Goal: Information Seeking & Learning: Find specific fact

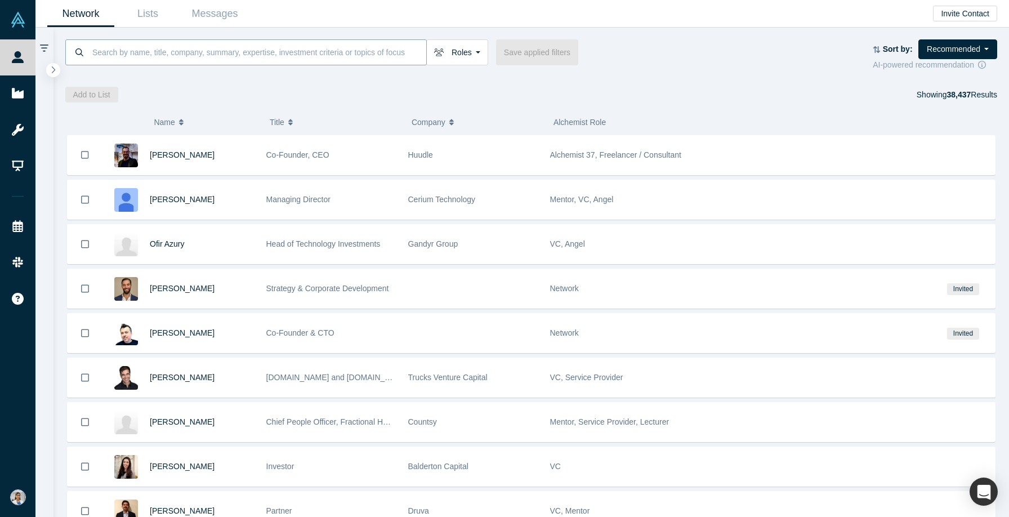
scroll to position [748, 0]
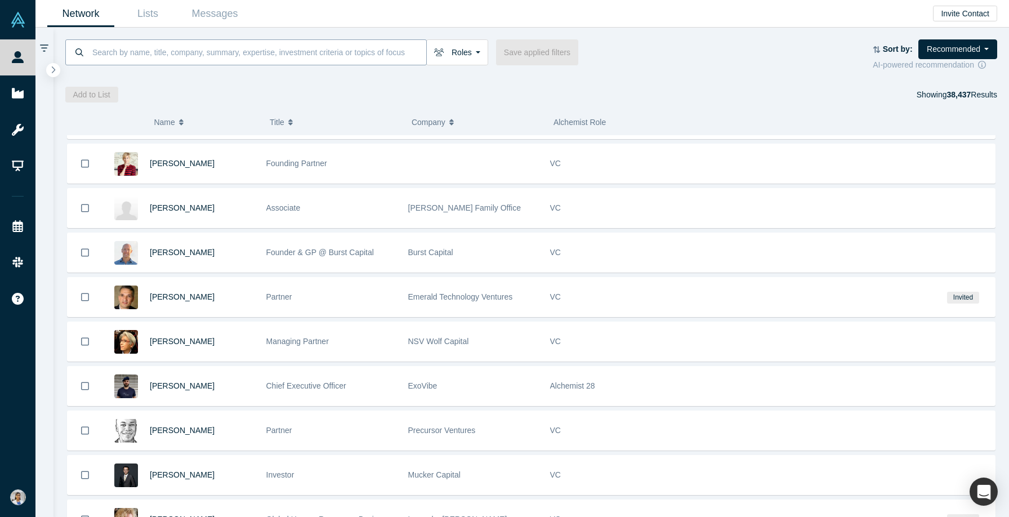
click at [302, 43] on input at bounding box center [258, 52] width 335 height 26
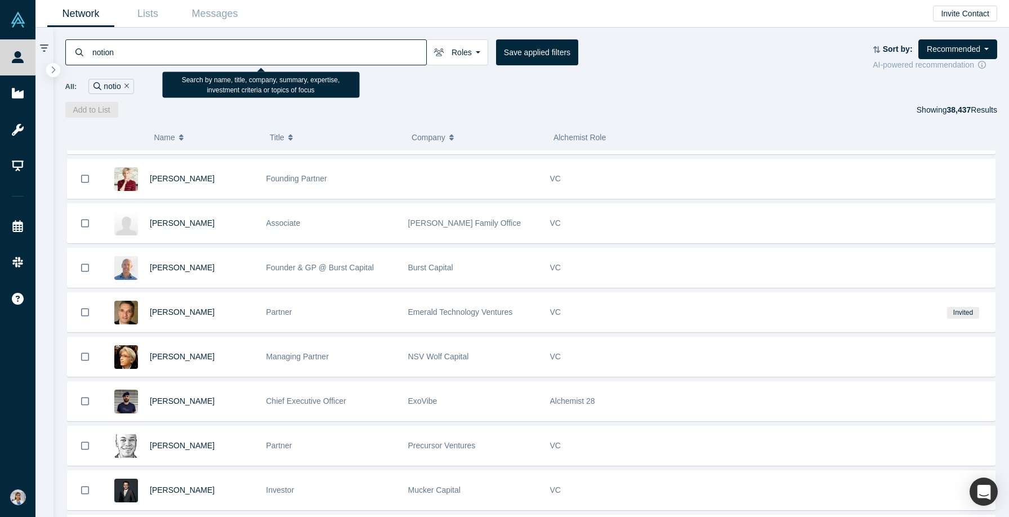
type input "notion"
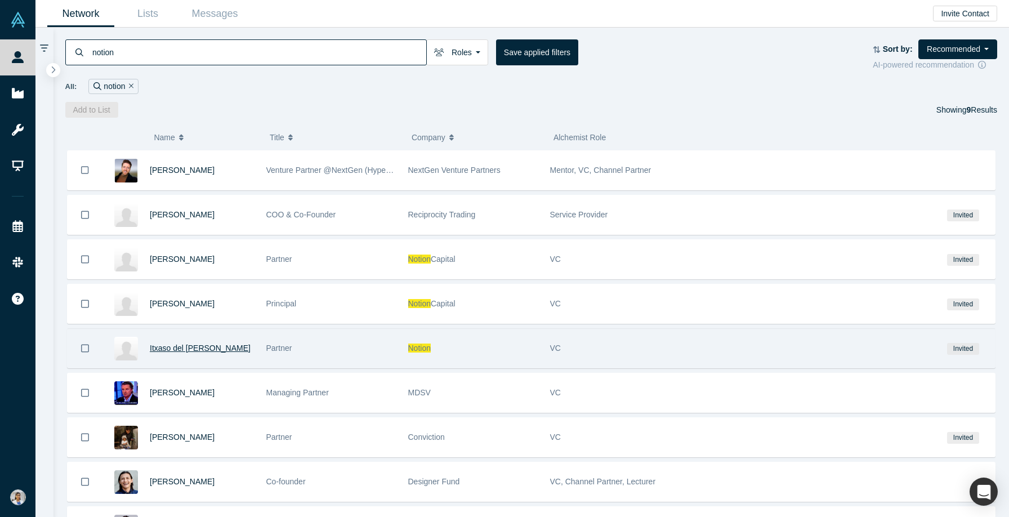
click at [198, 349] on span "Itxaso del [PERSON_NAME]" at bounding box center [200, 347] width 101 height 9
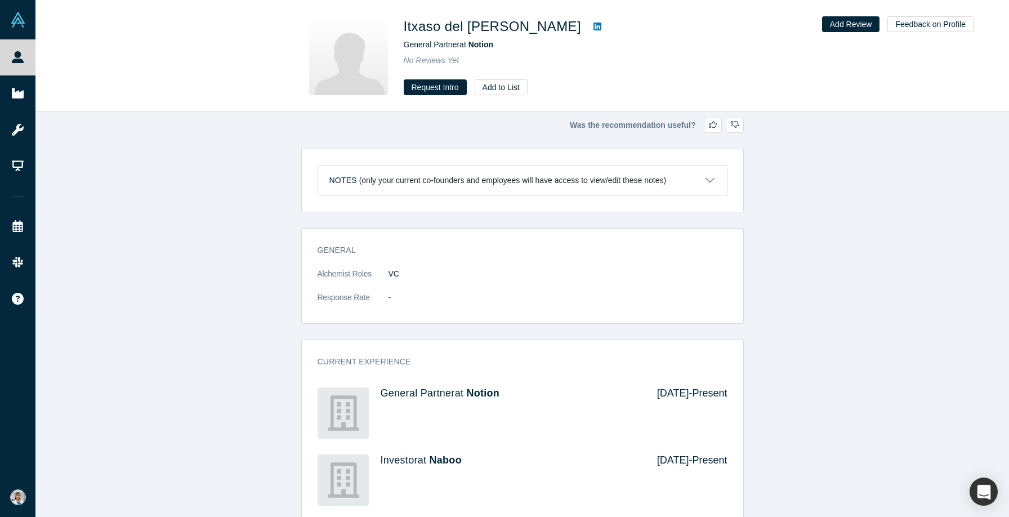
scroll to position [87, 0]
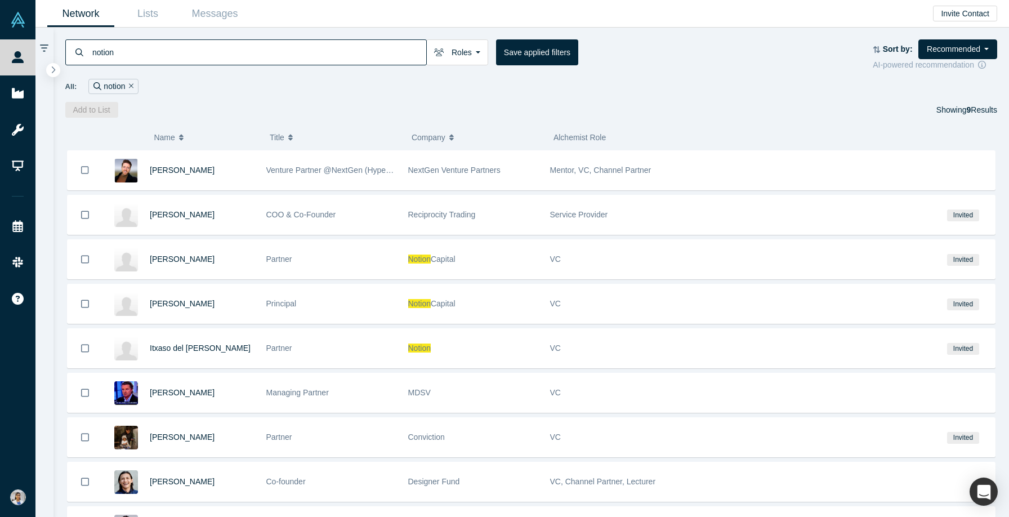
click at [132, 86] on icon "Remove Filter" at bounding box center [131, 86] width 5 height 8
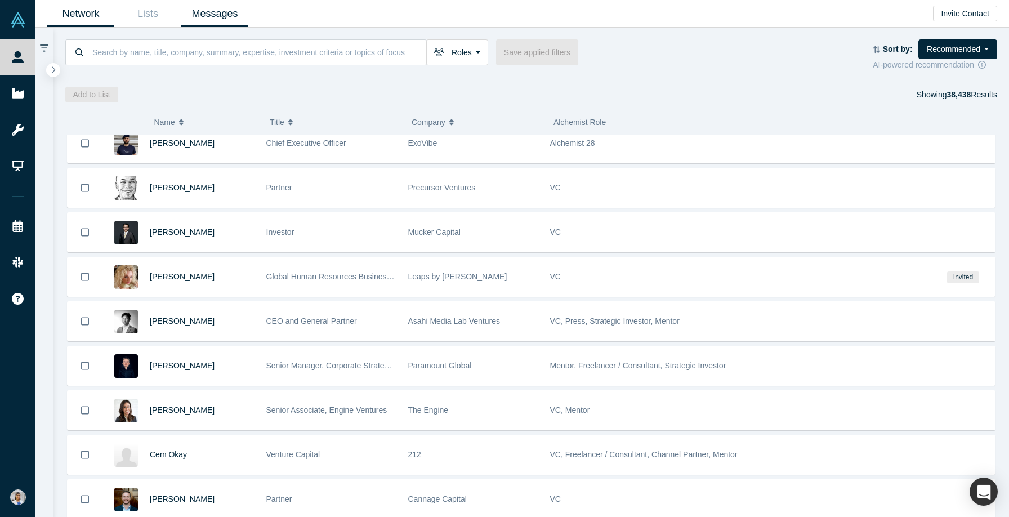
scroll to position [989, 0]
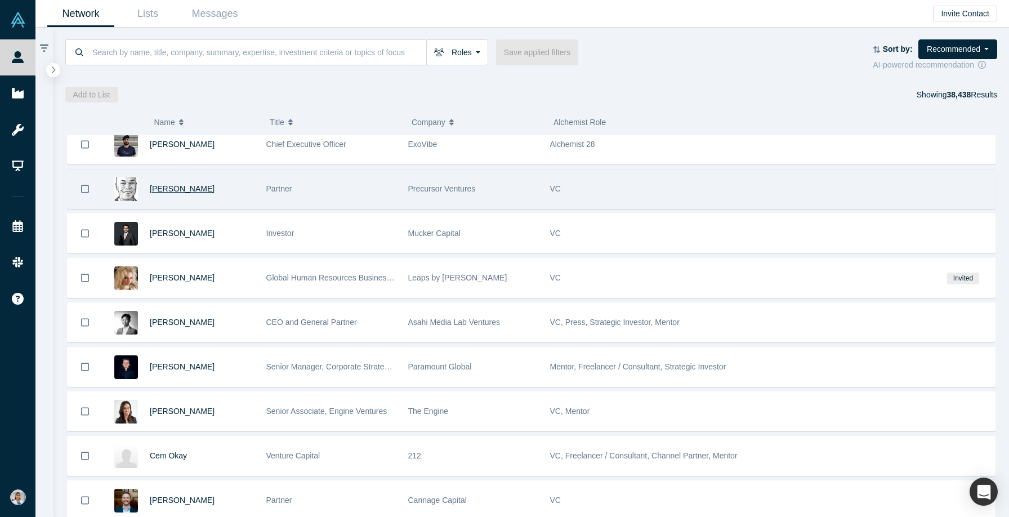
click at [195, 189] on span "[PERSON_NAME]" at bounding box center [182, 188] width 65 height 9
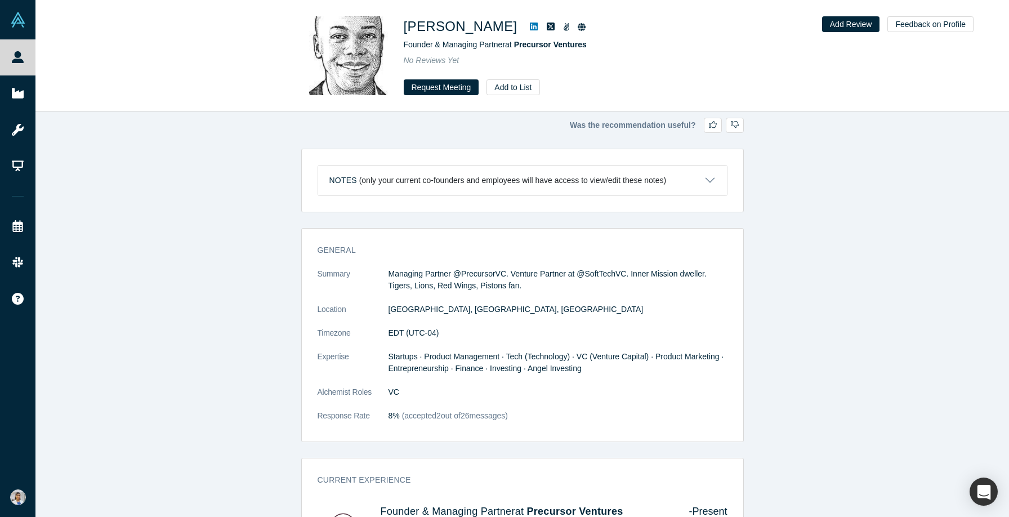
click at [530, 25] on icon at bounding box center [534, 27] width 8 height 8
